Goal: Find specific page/section

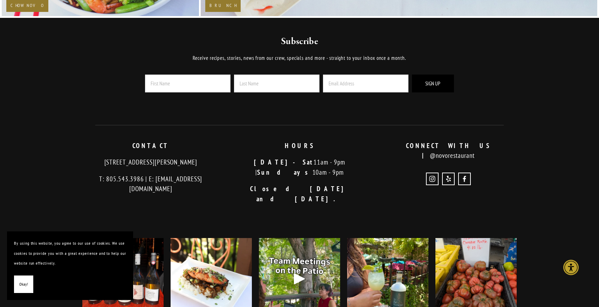
scroll to position [1511, 0]
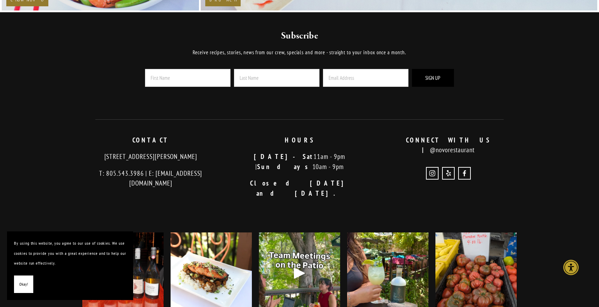
drag, startPoint x: 216, startPoint y: 158, endPoint x: 91, endPoint y: 155, distance: 124.7
click at [91, 155] on p "[STREET_ADDRESS][PERSON_NAME]" at bounding box center [150, 157] width 137 height 10
copy p "[STREET_ADDRESS][PERSON_NAME]"
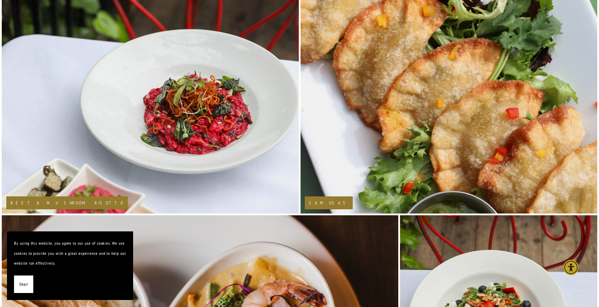
scroll to position [0, 0]
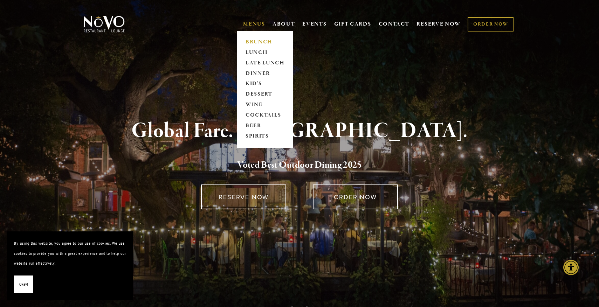
click at [252, 42] on link "BRUNCH" at bounding box center [265, 42] width 44 height 11
click at [255, 50] on link "LUNCH" at bounding box center [265, 52] width 44 height 11
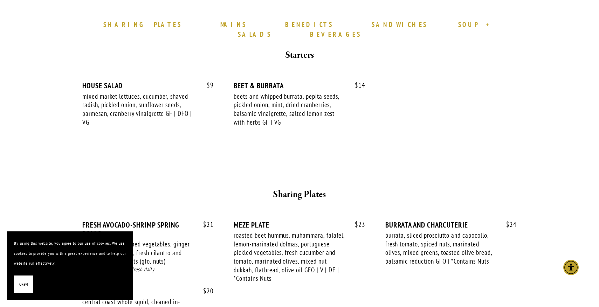
scroll to position [214, 0]
